Goal: Task Accomplishment & Management: Use online tool/utility

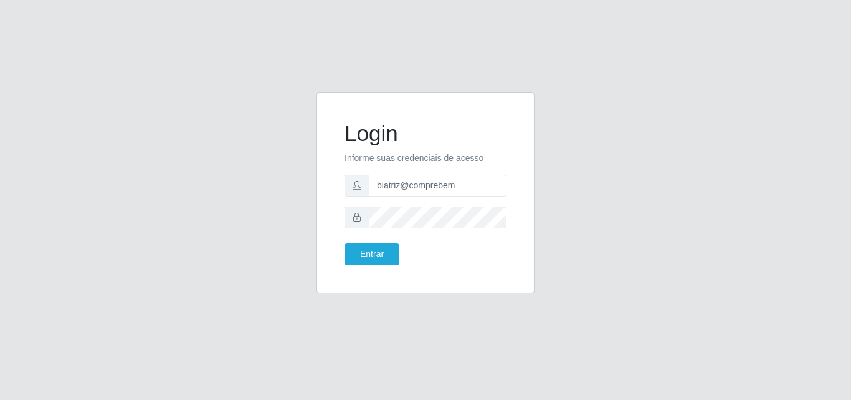
type input "biatriz@comprebem"
click at [345, 243] on button "Entrar" at bounding box center [372, 254] width 55 height 22
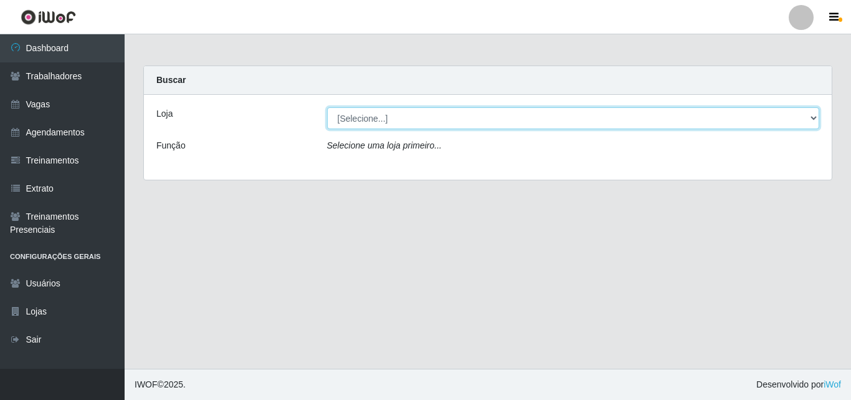
click at [482, 120] on select "[Selecione...] Supermercado Compre Bem - Itabaiana" at bounding box center [573, 118] width 493 height 22
select select "264"
click at [327, 107] on select "[Selecione...] Supermercado Compre Bem - Itabaiana" at bounding box center [573, 118] width 493 height 22
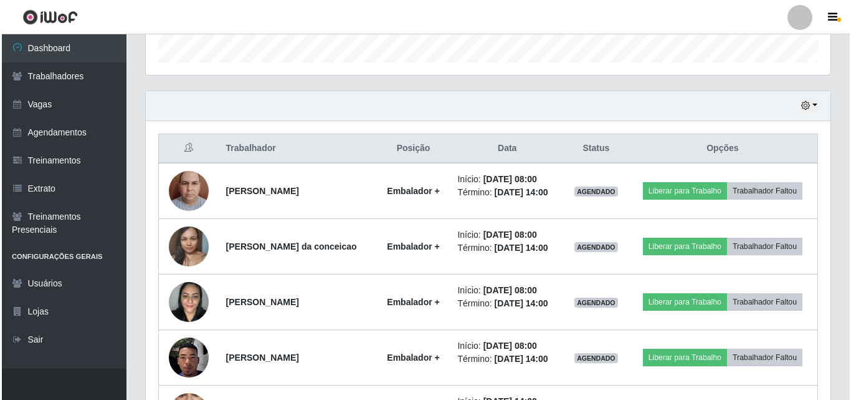
scroll to position [381, 0]
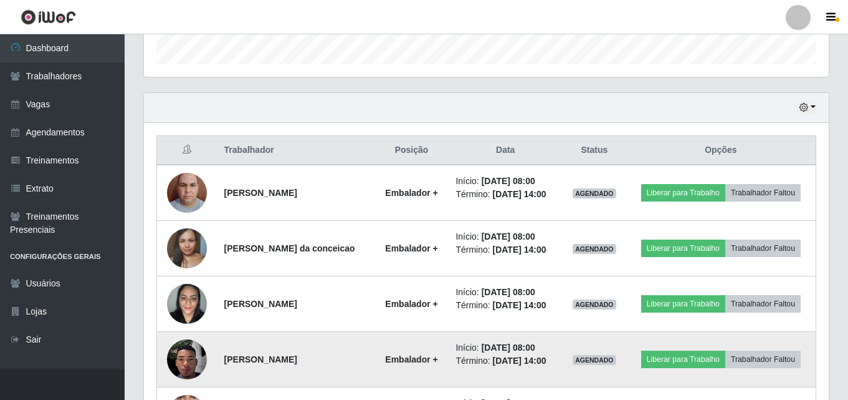
click at [192, 362] on img at bounding box center [187, 359] width 40 height 87
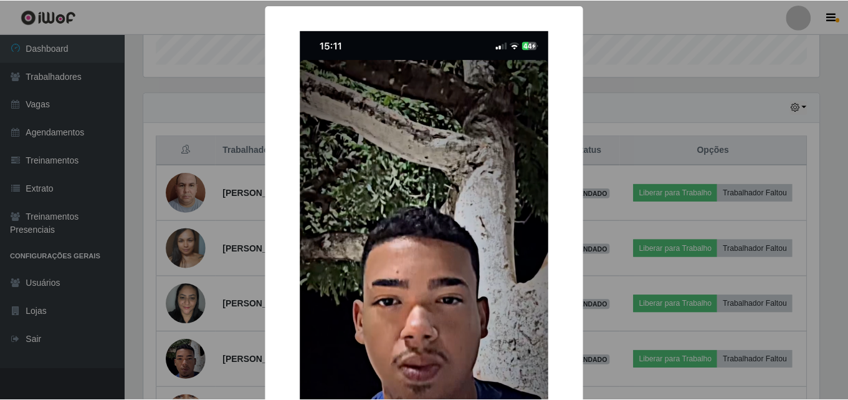
scroll to position [125, 0]
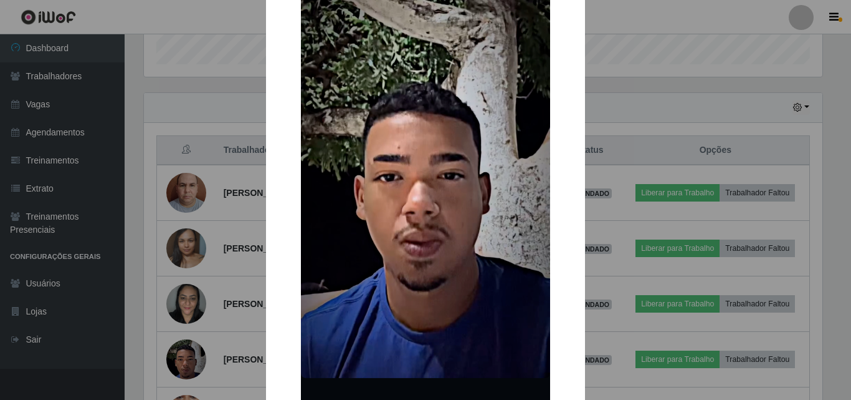
click at [157, 291] on div "× OK Cancel" at bounding box center [425, 200] width 851 height 400
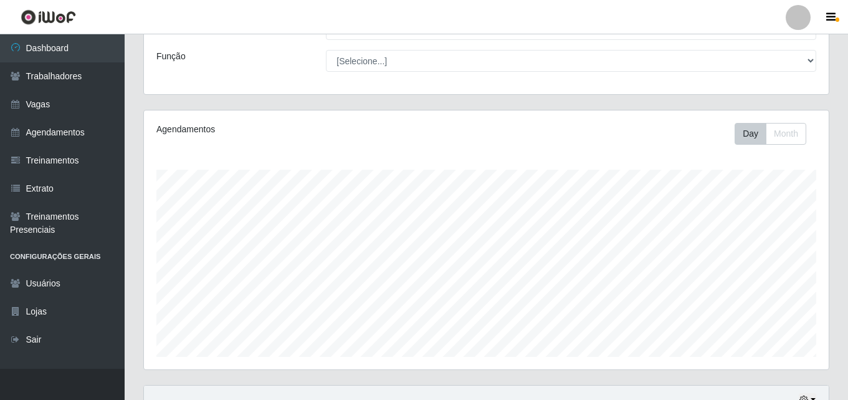
scroll to position [0, 0]
